Goal: Information Seeking & Learning: Understand process/instructions

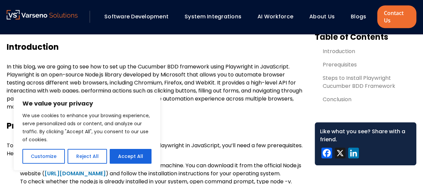
scroll to position [301, 0]
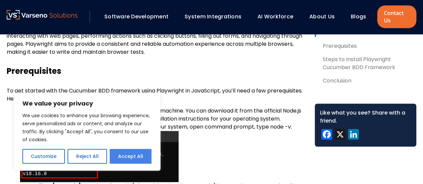
click at [128, 157] on button "Accept All" at bounding box center [131, 156] width 42 height 15
checkbox input "true"
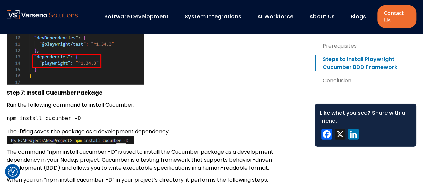
scroll to position [2274, 0]
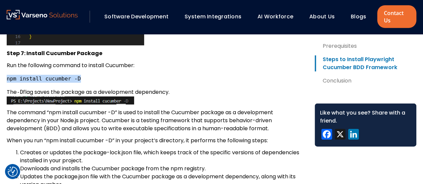
drag, startPoint x: 6, startPoint y: 94, endPoint x: 77, endPoint y: 97, distance: 71.0
copy code "npm install cucumber -D"
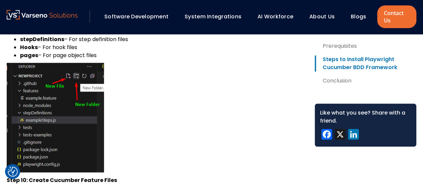
scroll to position [2842, 0]
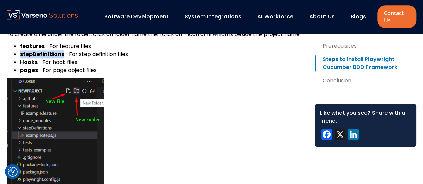
drag, startPoint x: 20, startPoint y: 70, endPoint x: 62, endPoint y: 73, distance: 41.5
click at [62, 59] on li "stepDefinitions – For step definition files" at bounding box center [162, 54] width 284 height 8
copy strong "stepDefinitions"
drag, startPoint x: 42, startPoint y: 62, endPoint x: 20, endPoint y: 64, distance: 22.5
click at [20, 50] on strong "features" at bounding box center [32, 46] width 25 height 8
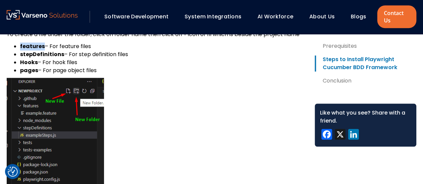
copy strong "features"
drag, startPoint x: 61, startPoint y: 71, endPoint x: 21, endPoint y: 71, distance: 40.1
click at [21, 58] on strong "stepDefinitions" at bounding box center [42, 54] width 44 height 8
copy strong "stepDefinitions"
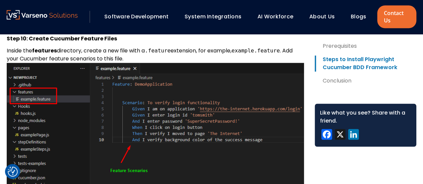
scroll to position [3009, 0]
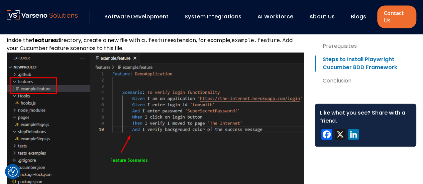
click at [213, 133] on img at bounding box center [155, 122] width 297 height 141
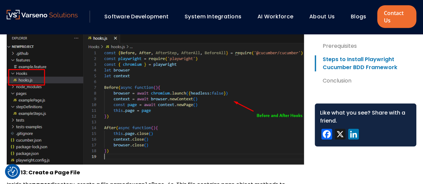
scroll to position [3411, 0]
